Goal: Task Accomplishment & Management: Complete application form

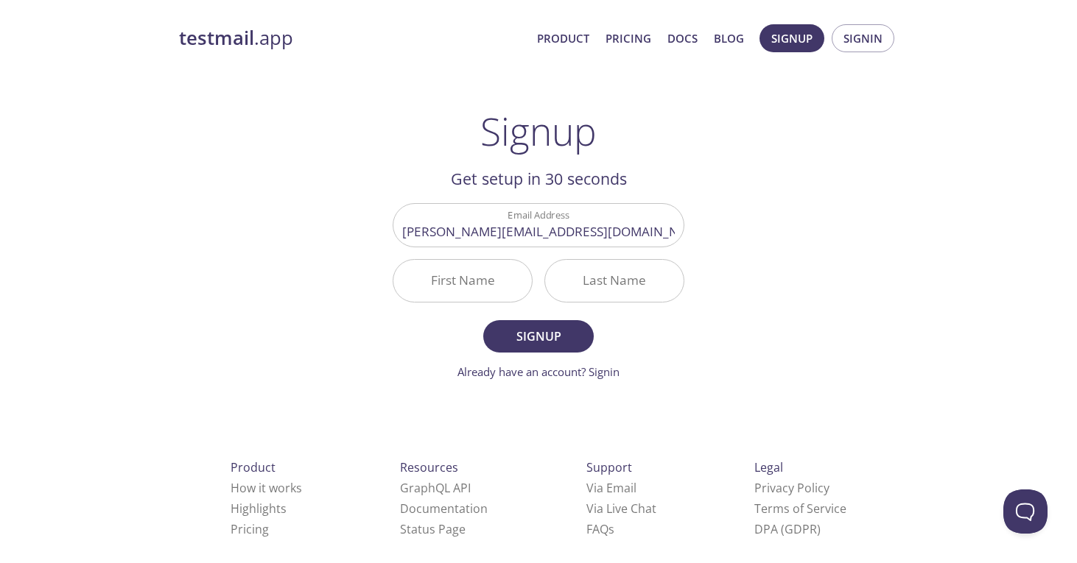
click at [479, 288] on input "First Name" at bounding box center [462, 281] width 138 height 42
type input "[PERSON_NAME]"
click at [602, 280] on input "Last Name" at bounding box center [614, 281] width 138 height 42
type input "Waichigo"
click at [740, 236] on div "testmail .app Product Pricing Docs Blog Signup Signin Signup Get setup in 30 se…" at bounding box center [538, 353] width 754 height 676
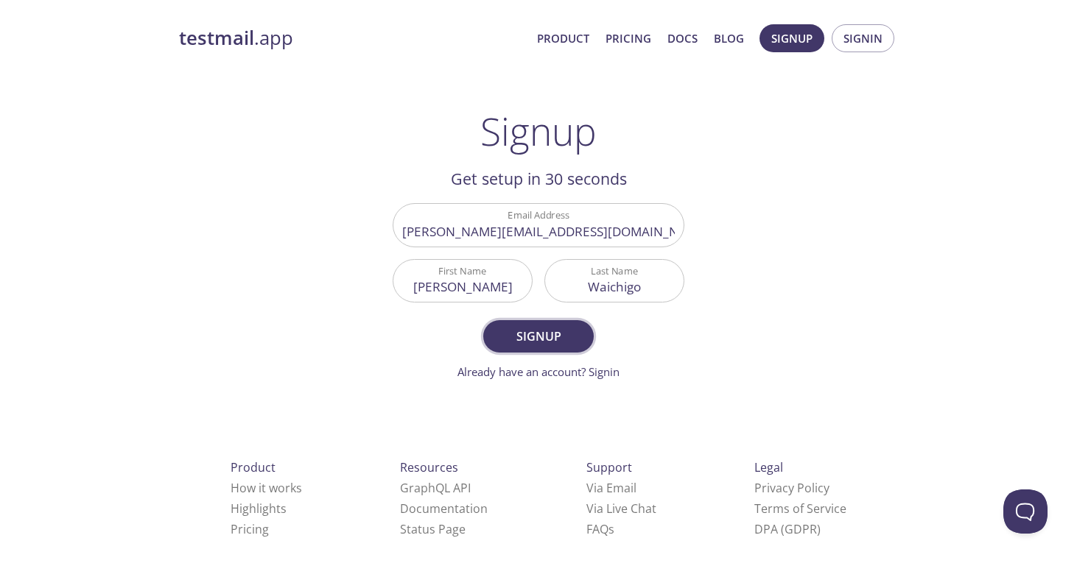
click at [546, 340] on span "Signup" at bounding box center [538, 336] width 78 height 21
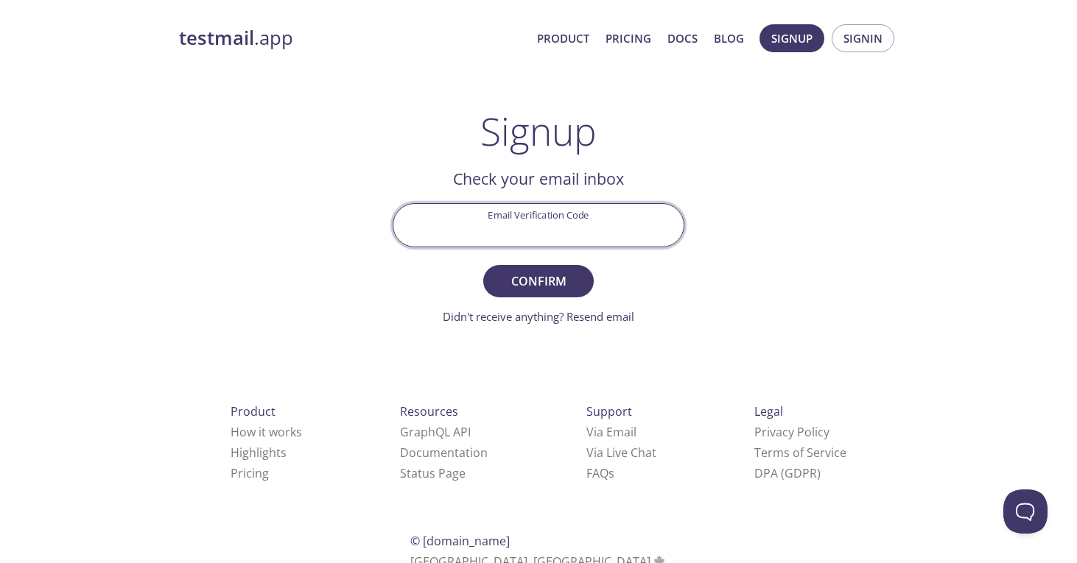
click at [546, 218] on input "Email Verification Code" at bounding box center [538, 225] width 290 height 42
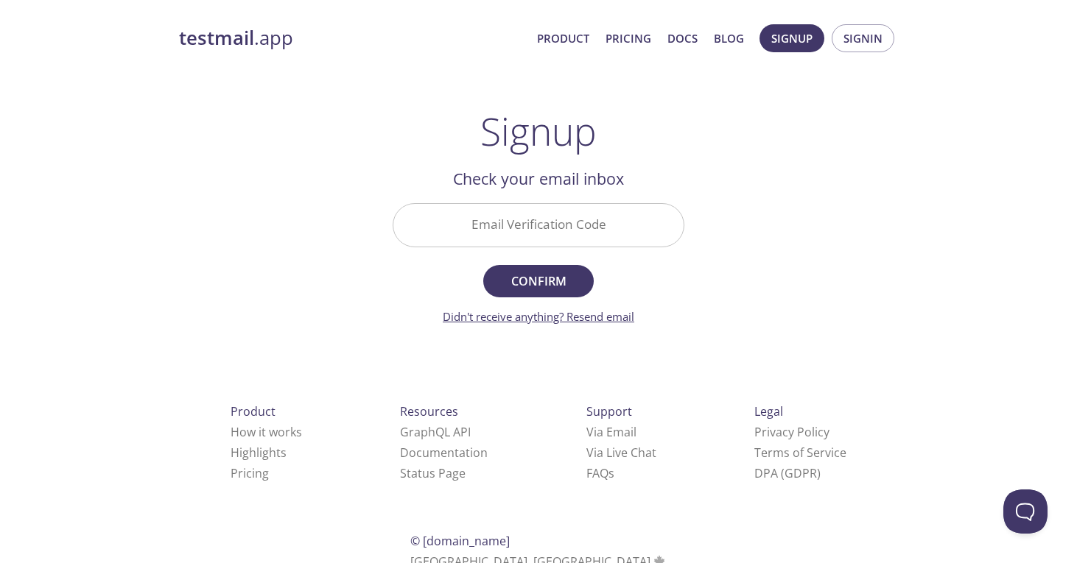
click at [531, 315] on link "Didn't receive anything? Resend email" at bounding box center [538, 316] width 191 height 15
click at [472, 228] on input "Email Verification Code" at bounding box center [538, 225] width 290 height 42
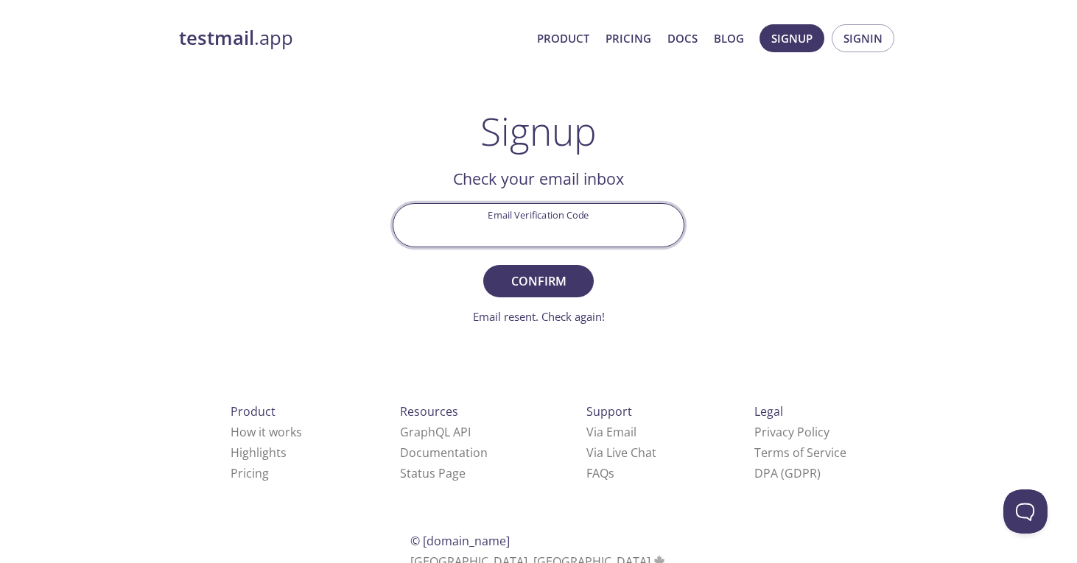
paste input "4GC2RJY"
type input "4GC2RJY"
click at [546, 285] on span "Confirm" at bounding box center [538, 281] width 78 height 21
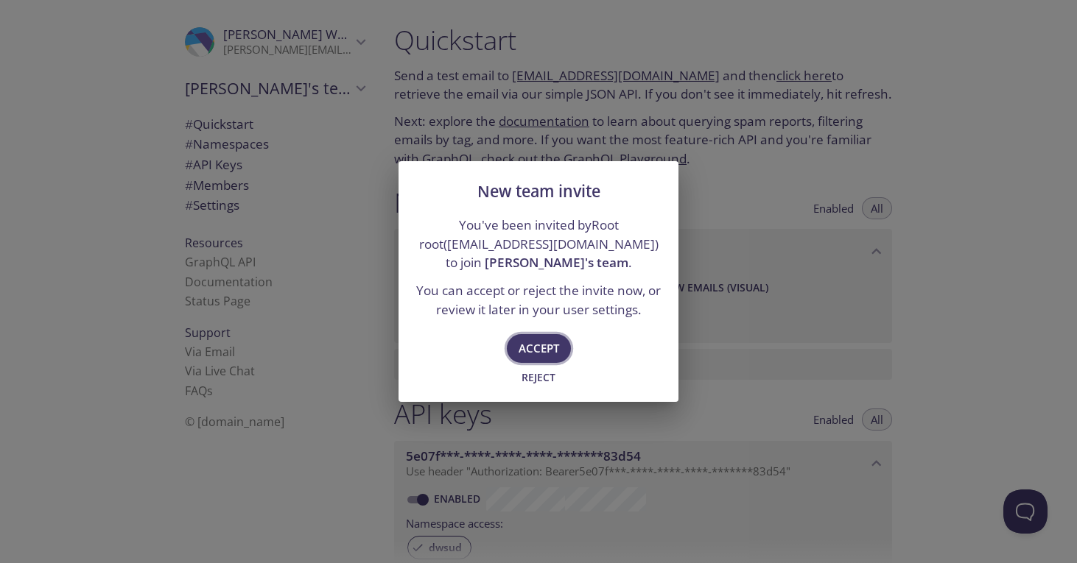
click at [546, 339] on span "Accept" at bounding box center [538, 348] width 41 height 19
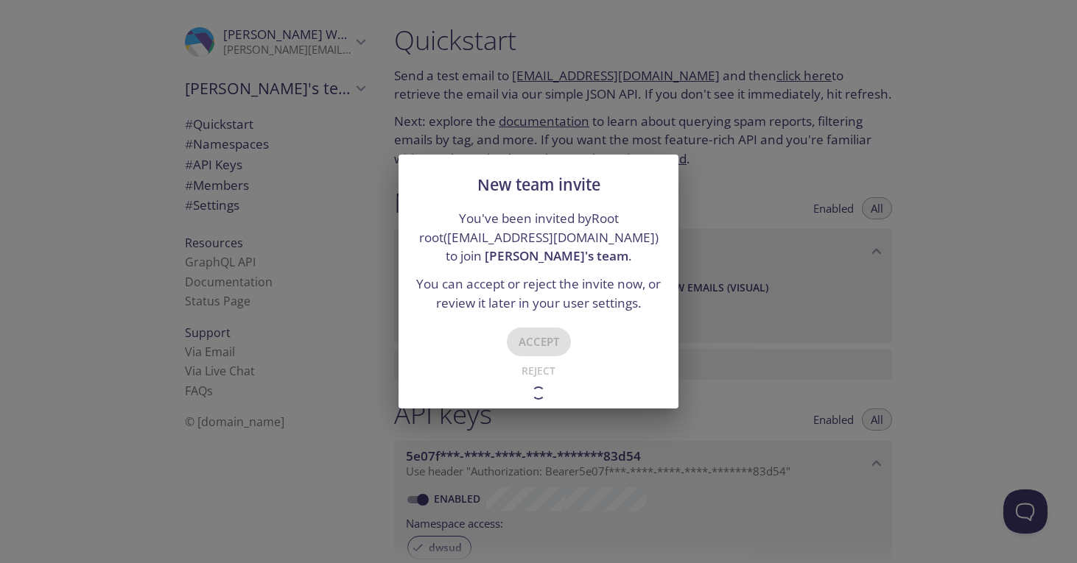
type input "[PERSON_NAME]'s team"
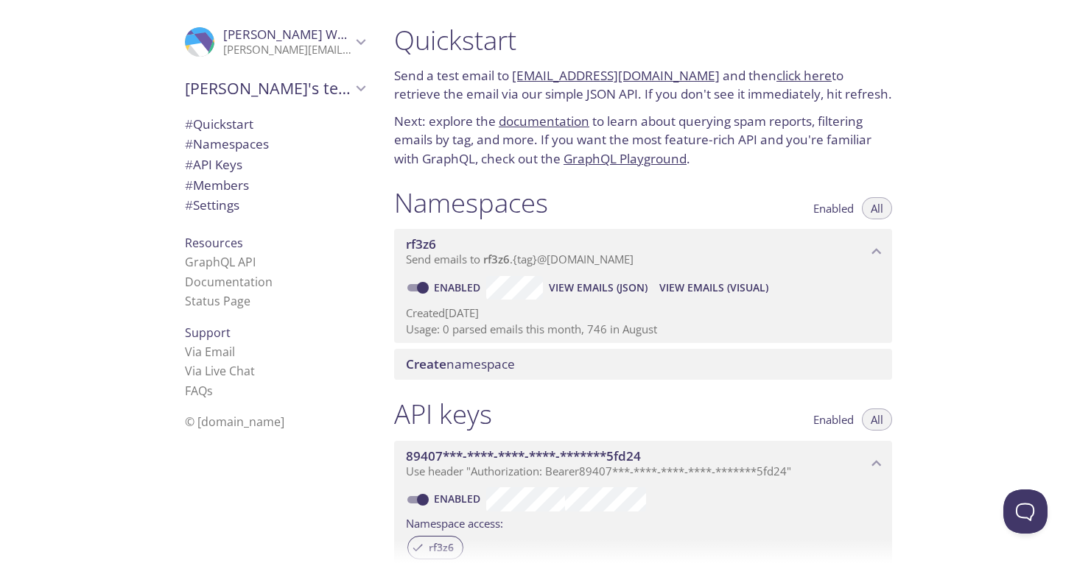
click at [1053, 142] on div "Quickstart Send a test email to [EMAIL_ADDRESS][DOMAIN_NAME] and then click her…" at bounding box center [729, 281] width 695 height 563
